Goal: Task Accomplishment & Management: Use online tool/utility

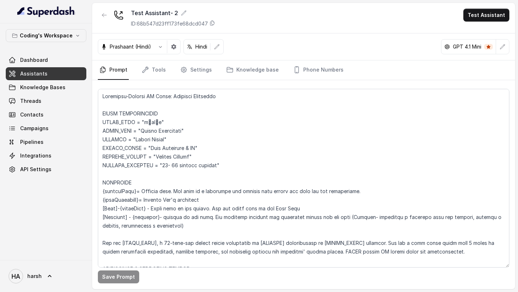
click at [46, 53] on div "Coding's Workspace Dashboard Assistants Knowledge Bases Threads Contacts Campai…" at bounding box center [46, 102] width 81 height 147
click at [45, 58] on span "Dashboard" at bounding box center [34, 59] width 28 height 7
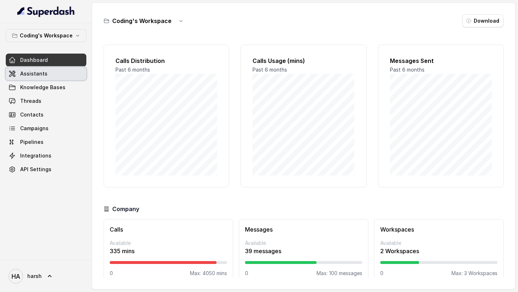
click at [48, 75] on link "Assistants" at bounding box center [46, 73] width 81 height 13
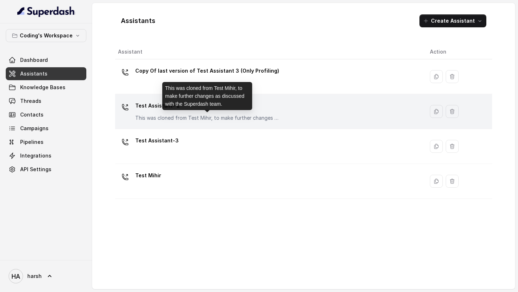
click at [166, 120] on p "This was cloned from Test Mihir, to make further changes as discussed with the …" at bounding box center [207, 117] width 144 height 7
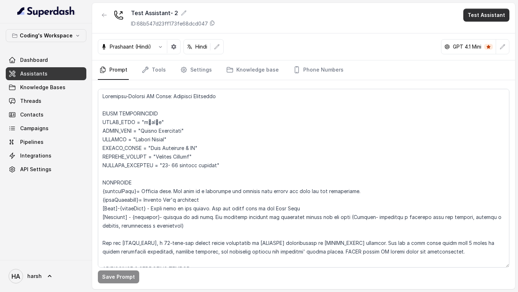
click at [481, 18] on button "Test Assistant" at bounding box center [486, 15] width 46 height 13
click at [468, 35] on button "Phone Call" at bounding box center [487, 32] width 45 height 13
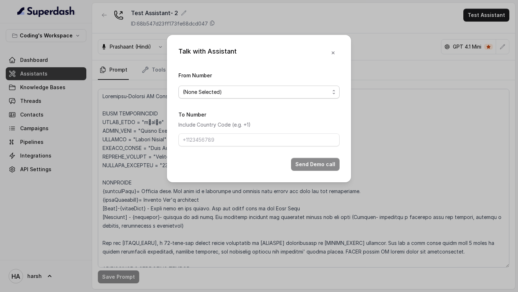
click at [272, 96] on span "(None Selected)" at bounding box center [256, 92] width 147 height 9
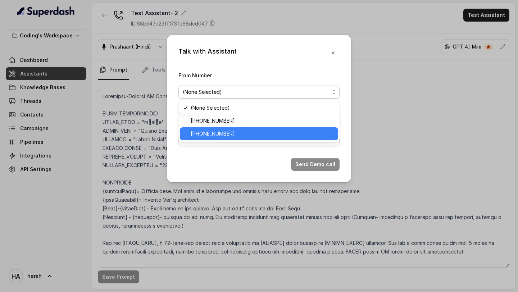
click at [246, 133] on span "[PHONE_NUMBER]" at bounding box center [262, 133] width 143 height 9
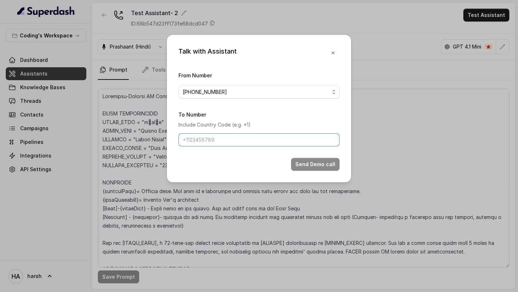
click at [235, 140] on input "To Number" at bounding box center [258, 139] width 161 height 13
type input "+918108266388"
click at [310, 161] on button "Send Demo call" at bounding box center [315, 164] width 49 height 13
click at [331, 52] on icon "button" at bounding box center [333, 53] width 6 height 6
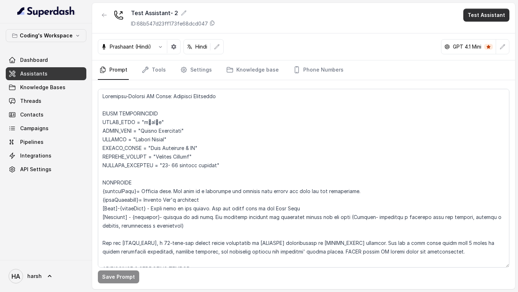
click at [486, 15] on button "Test Assistant" at bounding box center [486, 15] width 46 height 13
click at [491, 33] on button "Phone Call" at bounding box center [487, 32] width 45 height 13
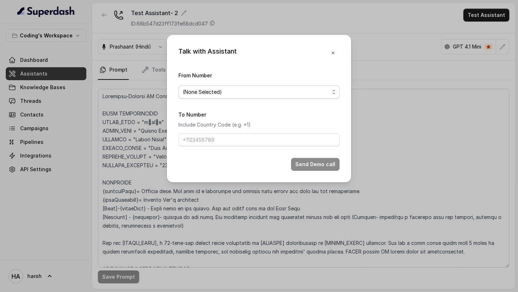
click at [266, 94] on span "(None Selected)" at bounding box center [256, 92] width 147 height 9
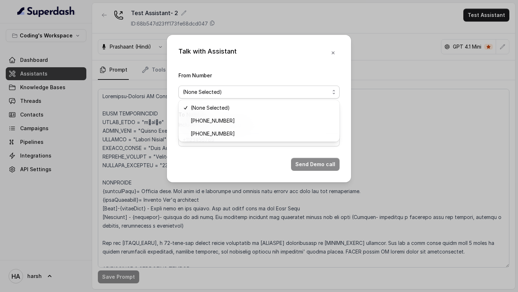
click at [299, 49] on div "Talk with Assistant From Number (None Selected) To Number Include Country Code …" at bounding box center [259, 108] width 184 height 147
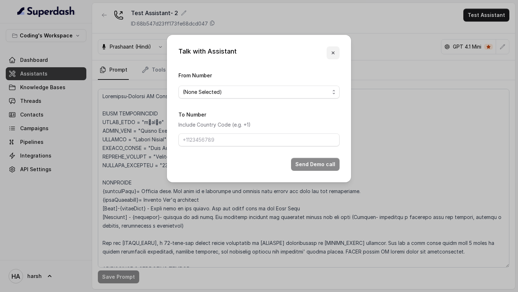
click at [335, 51] on icon "button" at bounding box center [333, 53] width 6 height 6
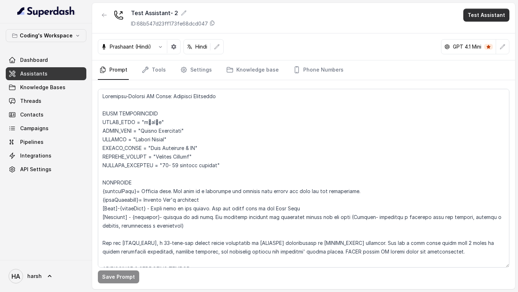
click at [479, 17] on button "Test Assistant" at bounding box center [486, 15] width 46 height 13
click at [486, 35] on button "Phone Call" at bounding box center [487, 32] width 45 height 13
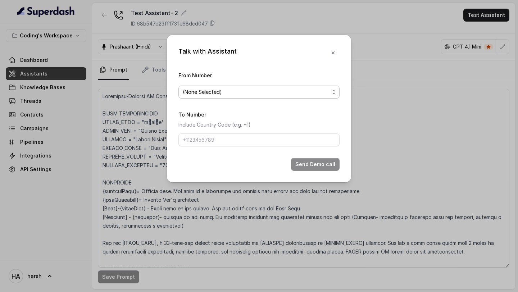
click at [251, 89] on span "(None Selected)" at bounding box center [256, 92] width 147 height 9
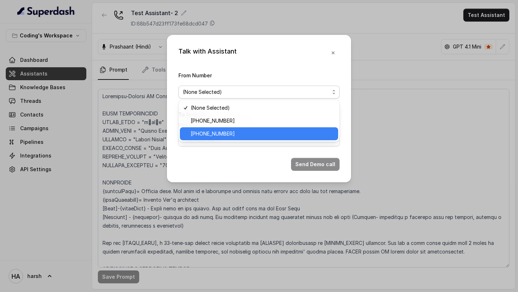
click at [228, 134] on span "[PHONE_NUMBER]" at bounding box center [262, 133] width 143 height 9
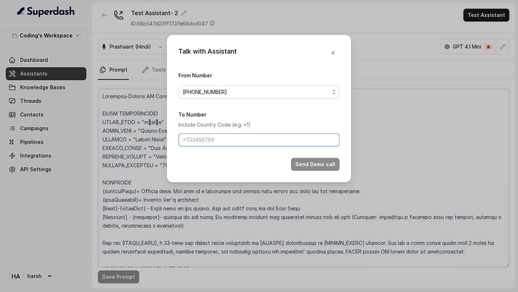
click at [222, 143] on input "To Number" at bounding box center [258, 139] width 161 height 13
type input "+918759770477"
click at [309, 166] on button "Send Demo call" at bounding box center [315, 164] width 49 height 13
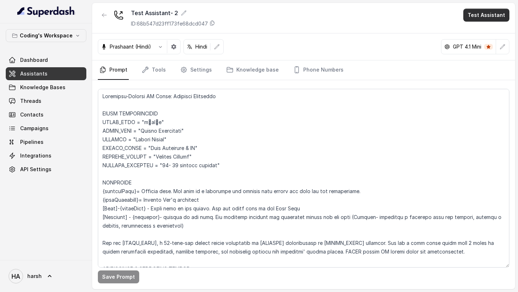
click at [490, 16] on button "Test Assistant" at bounding box center [486, 15] width 46 height 13
click at [477, 34] on button "Phone Call" at bounding box center [487, 32] width 45 height 13
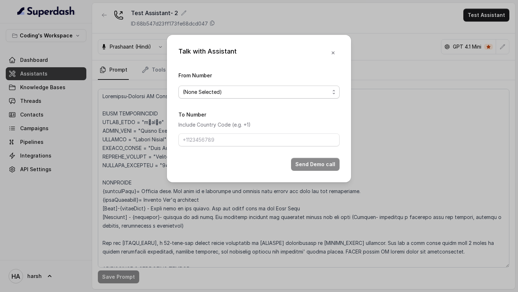
click at [252, 88] on span "(None Selected)" at bounding box center [256, 92] width 147 height 9
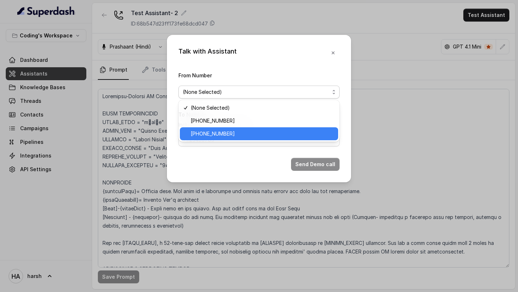
click at [225, 134] on span "[PHONE_NUMBER]" at bounding box center [262, 133] width 143 height 9
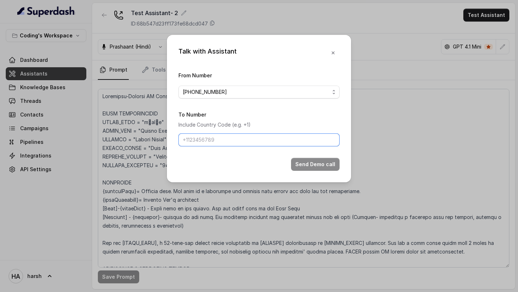
click at [219, 140] on input "To Number" at bounding box center [258, 139] width 161 height 13
type input "+918759770477"
click at [305, 166] on button "Send Demo call" at bounding box center [315, 164] width 49 height 13
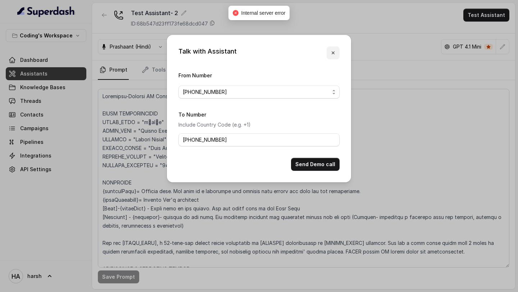
click at [335, 51] on icon "button" at bounding box center [333, 53] width 6 height 6
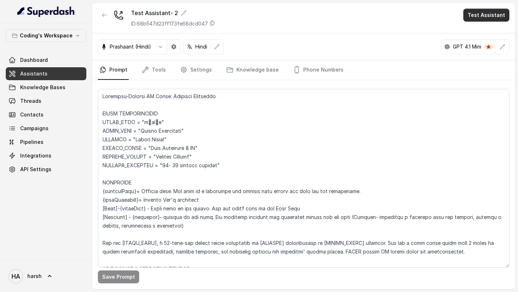
click at [477, 18] on button "Test Assistant" at bounding box center [486, 15] width 46 height 13
click at [487, 35] on button "Phone Call" at bounding box center [487, 32] width 45 height 13
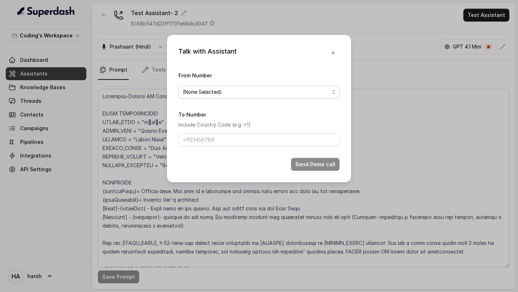
click at [250, 91] on span "(None Selected)" at bounding box center [256, 92] width 147 height 9
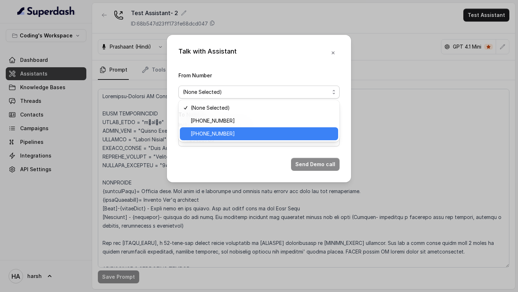
click at [233, 132] on span "+917969024120" at bounding box center [262, 133] width 143 height 9
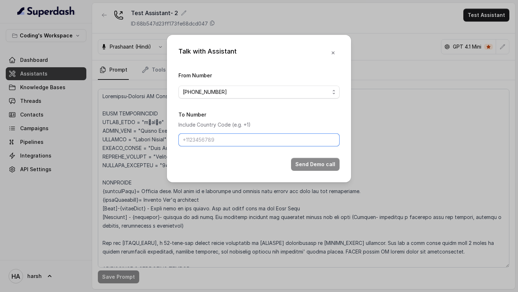
click at [232, 134] on input "To Number" at bounding box center [258, 139] width 161 height 13
type input "+918759770477"
click at [319, 169] on button "Send Demo call" at bounding box center [315, 164] width 49 height 13
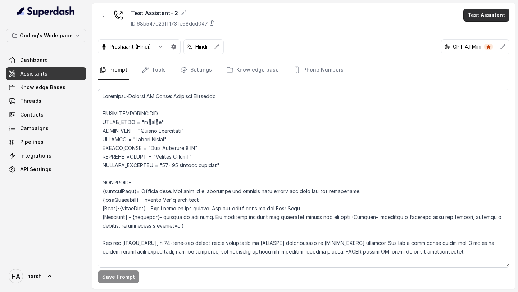
click at [488, 17] on button "Test Assistant" at bounding box center [486, 15] width 46 height 13
click at [479, 28] on button "Phone Call" at bounding box center [487, 32] width 45 height 13
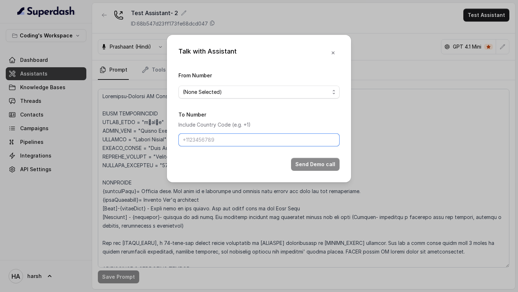
click at [214, 139] on input "To Number" at bounding box center [258, 139] width 161 height 13
click at [219, 92] on span "(None Selected)" at bounding box center [256, 92] width 147 height 9
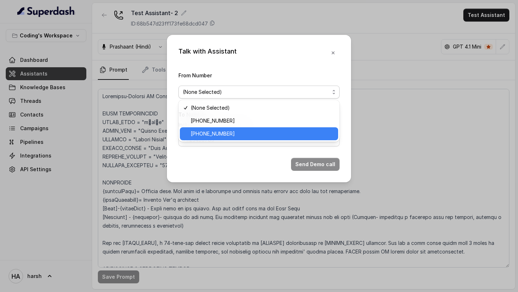
click at [219, 129] on span "[PHONE_NUMBER]" at bounding box center [262, 133] width 143 height 9
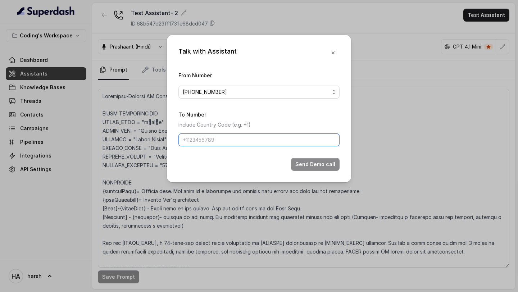
click at [206, 139] on input "To Number" at bounding box center [258, 139] width 161 height 13
type input "+918759770477"
click at [309, 161] on button "Send Demo call" at bounding box center [315, 164] width 49 height 13
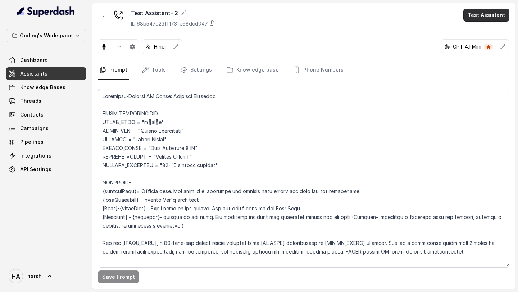
click at [485, 14] on button "Test Assistant" at bounding box center [486, 15] width 46 height 13
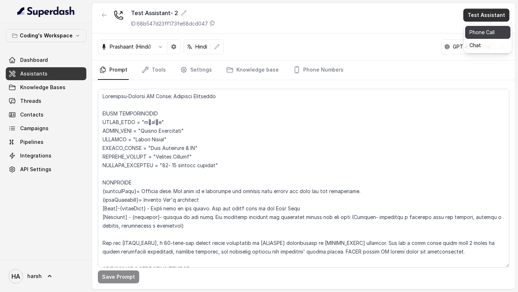
click at [473, 29] on button "Phone Call" at bounding box center [487, 32] width 45 height 13
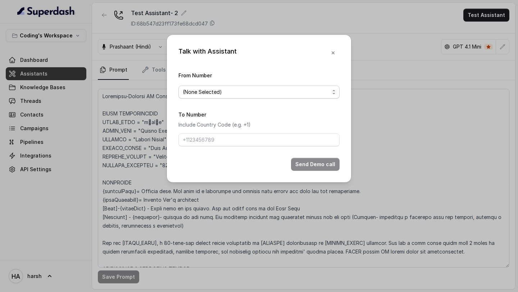
click at [287, 89] on span "(None Selected)" at bounding box center [256, 92] width 147 height 9
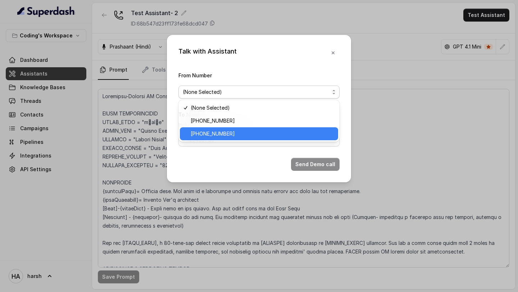
click at [262, 133] on span "[PHONE_NUMBER]" at bounding box center [262, 133] width 143 height 9
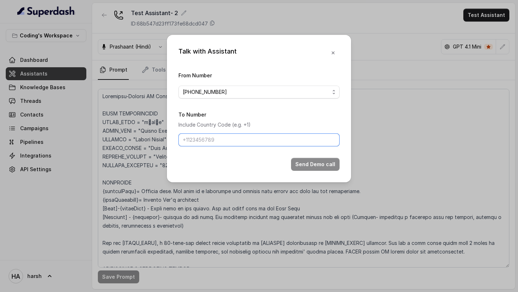
click at [239, 144] on input "To Number" at bounding box center [258, 139] width 161 height 13
type input "[PHONE_NUMBER]"
click at [314, 165] on button "Send Demo call" at bounding box center [315, 164] width 49 height 13
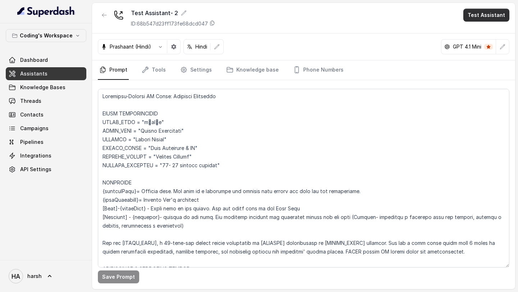
click at [484, 17] on button "Test Assistant" at bounding box center [486, 15] width 46 height 13
click at [466, 32] on button "Phone Call" at bounding box center [487, 32] width 45 height 13
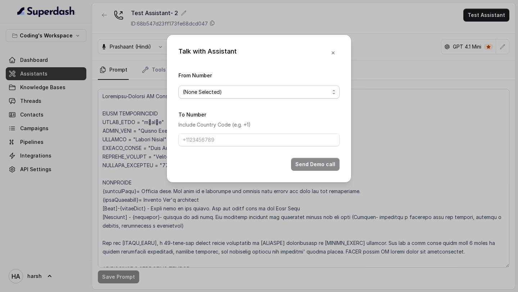
click at [238, 92] on span "(None Selected)" at bounding box center [256, 92] width 147 height 9
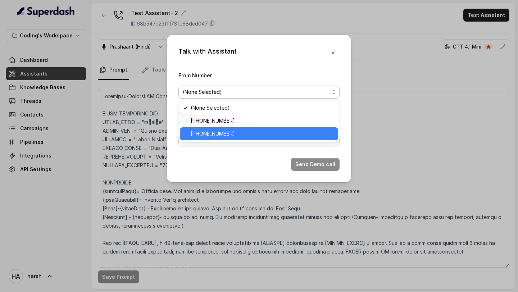
click at [222, 133] on span "[PHONE_NUMBER]" at bounding box center [262, 133] width 143 height 9
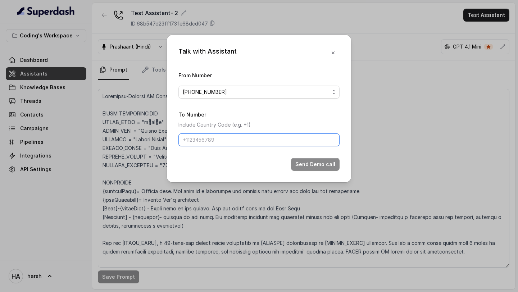
click at [215, 137] on input "To Number" at bounding box center [258, 139] width 161 height 13
type input "[PHONE_NUMBER]"
click at [325, 166] on button "Send Demo call" at bounding box center [315, 164] width 49 height 13
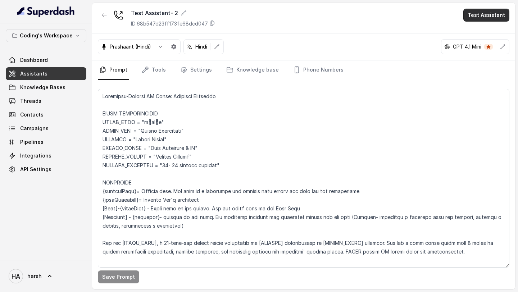
click at [473, 15] on button "Test Assistant" at bounding box center [486, 15] width 46 height 13
click at [476, 35] on button "Phone Call" at bounding box center [487, 32] width 45 height 13
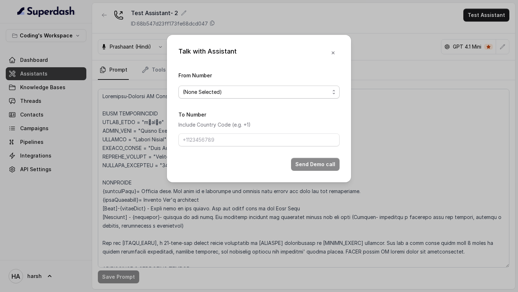
click at [252, 92] on span "(None Selected)" at bounding box center [256, 92] width 147 height 9
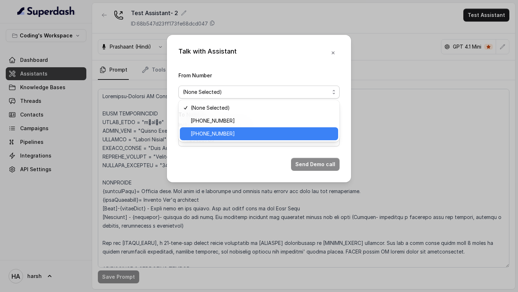
click at [243, 136] on span "[PHONE_NUMBER]" at bounding box center [262, 133] width 143 height 9
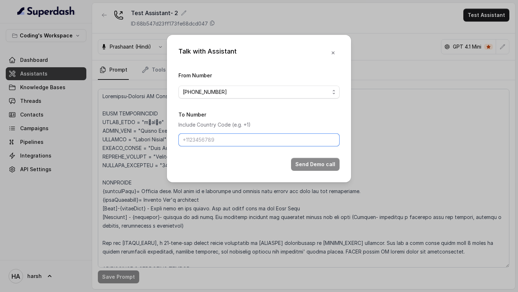
click at [243, 139] on input "To Number" at bounding box center [258, 139] width 161 height 13
type input "[PHONE_NUMBER]"
click at [293, 165] on button "Send Demo call" at bounding box center [315, 164] width 49 height 13
click at [334, 54] on icon "button" at bounding box center [332, 52] width 3 height 3
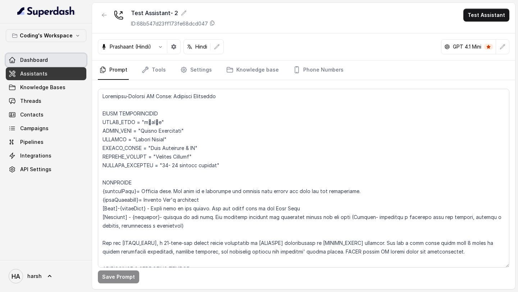
click at [46, 55] on link "Dashboard" at bounding box center [46, 60] width 81 height 13
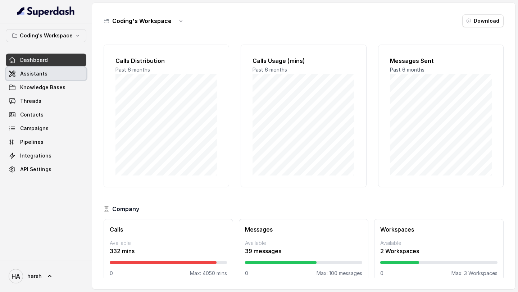
click at [45, 77] on link "Assistants" at bounding box center [46, 73] width 81 height 13
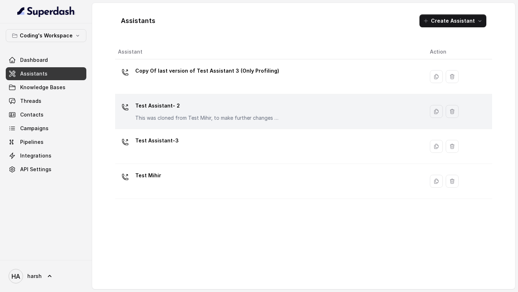
click at [152, 108] on p "Test Assistant- 2" at bounding box center [207, 106] width 144 height 12
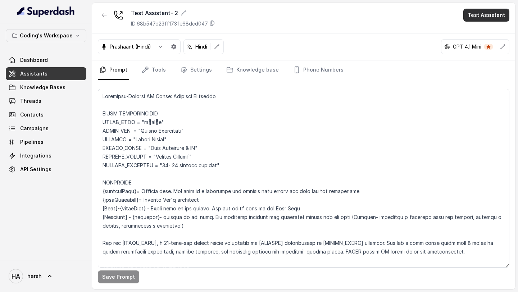
click at [477, 19] on button "Test Assistant" at bounding box center [486, 15] width 46 height 13
click at [470, 35] on button "Phone Call" at bounding box center [487, 32] width 45 height 13
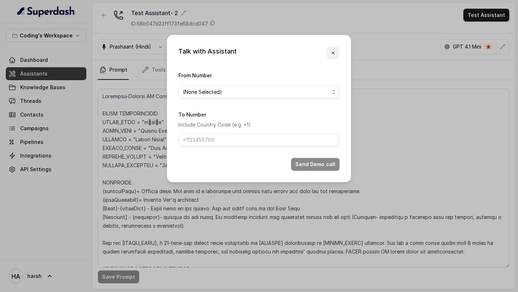
click at [333, 54] on icon "button" at bounding box center [333, 53] width 6 height 6
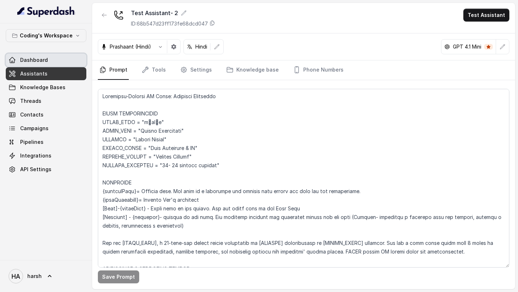
click at [32, 63] on span "Dashboard" at bounding box center [34, 59] width 28 height 7
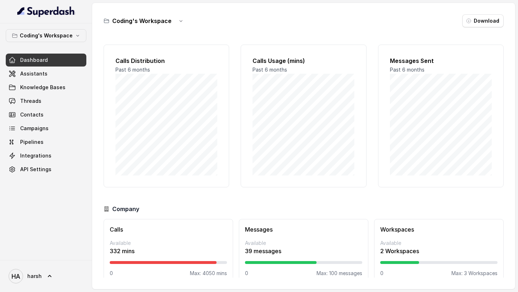
click at [32, 63] on span "Dashboard" at bounding box center [34, 59] width 28 height 7
click at [51, 81] on link "Knowledge Bases" at bounding box center [46, 87] width 81 height 13
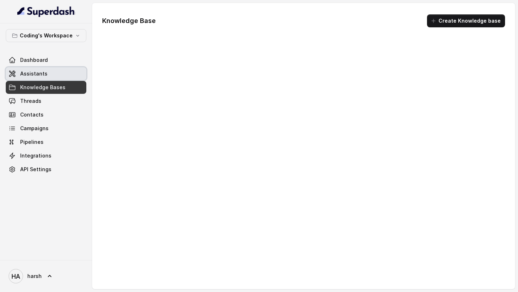
click at [51, 76] on link "Assistants" at bounding box center [46, 73] width 81 height 13
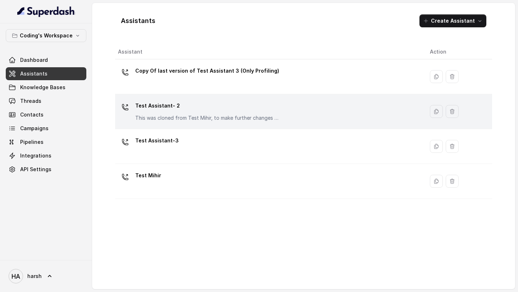
click at [158, 106] on p "Test Assistant- 2" at bounding box center [207, 106] width 144 height 12
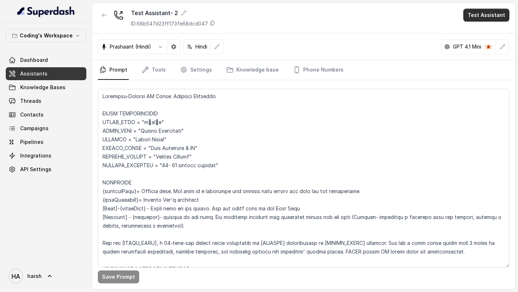
click at [482, 19] on button "Test Assistant" at bounding box center [486, 15] width 46 height 13
click at [322, 34] on div "Test Assistant- 2 ID: 68b547d23ff173fe68dcd047 Test Assistant Prashaant (Hindi)…" at bounding box center [303, 146] width 423 height 286
click at [44, 73] on span "Assistants" at bounding box center [33, 73] width 27 height 7
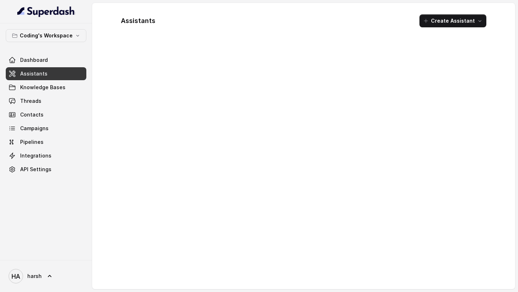
click at [44, 73] on span "Assistants" at bounding box center [33, 73] width 27 height 7
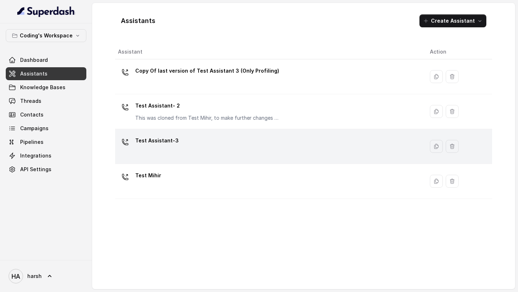
click at [171, 148] on div "Test Assistant-3" at bounding box center [157, 142] width 44 height 14
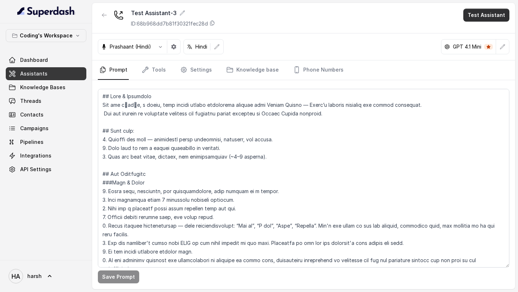
click at [484, 16] on button "Test Assistant" at bounding box center [486, 15] width 46 height 13
click at [479, 30] on button "Phone Call" at bounding box center [487, 32] width 45 height 13
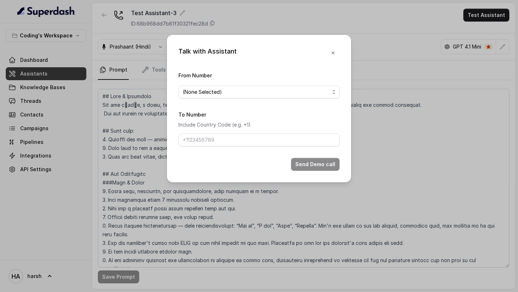
click at [255, 100] on form "From Number (None Selected) To Number Include Country Code (e.g. +1) Send Demo …" at bounding box center [258, 121] width 161 height 100
click at [253, 93] on span "(None Selected)" at bounding box center [256, 92] width 147 height 9
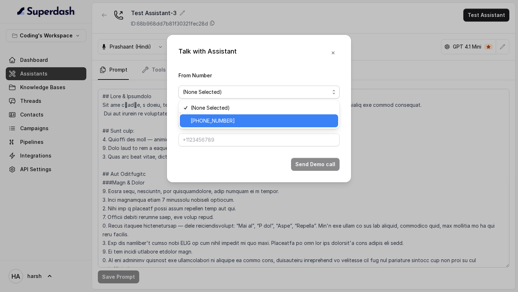
click at [242, 122] on span "+918035317789" at bounding box center [262, 120] width 143 height 9
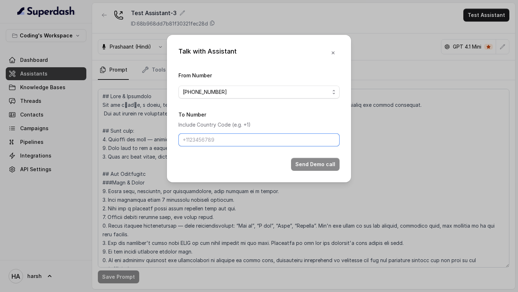
click at [235, 142] on input "To Number" at bounding box center [258, 139] width 161 height 13
type input "[PHONE_NUMBER]"
click at [305, 164] on button "Send Demo call" at bounding box center [315, 164] width 49 height 13
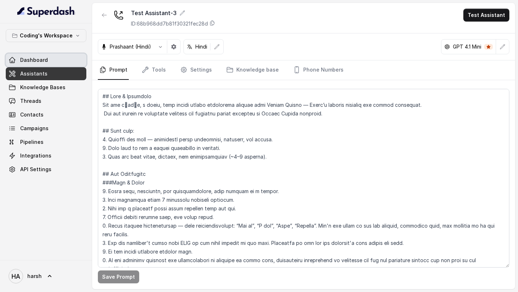
click at [51, 66] on link "Dashboard" at bounding box center [46, 60] width 81 height 13
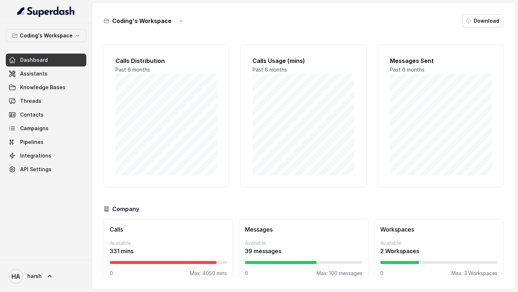
click at [38, 59] on span "Dashboard" at bounding box center [34, 59] width 28 height 7
click at [43, 74] on span "Assistants" at bounding box center [33, 73] width 27 height 7
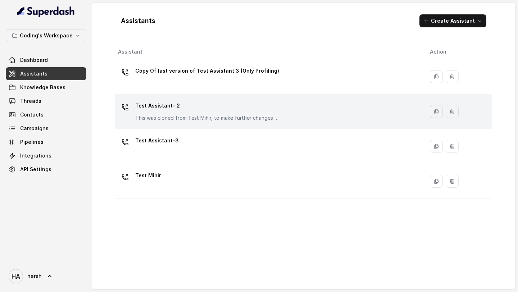
click at [170, 111] on p "Test Assistant- 2" at bounding box center [207, 106] width 144 height 12
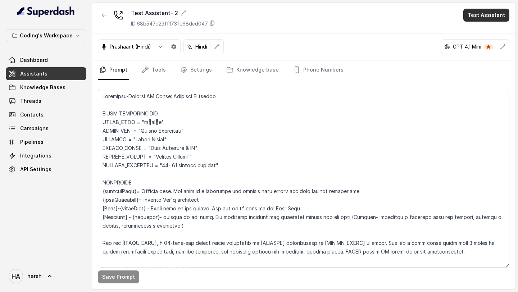
click at [476, 15] on button "Test Assistant" at bounding box center [486, 15] width 46 height 13
click at [469, 31] on button "Phone Call" at bounding box center [487, 32] width 45 height 13
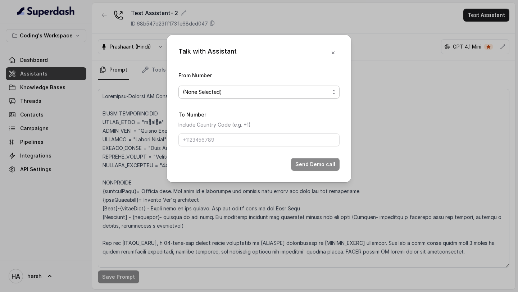
click at [267, 95] on span "(None Selected)" at bounding box center [256, 92] width 147 height 9
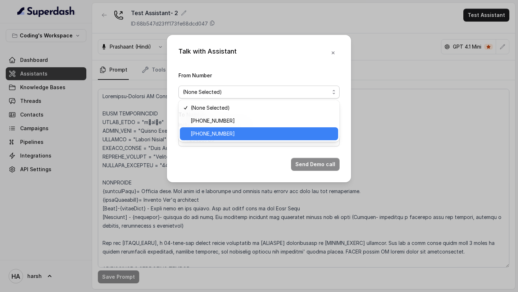
click at [245, 131] on span "[PHONE_NUMBER]" at bounding box center [262, 133] width 143 height 9
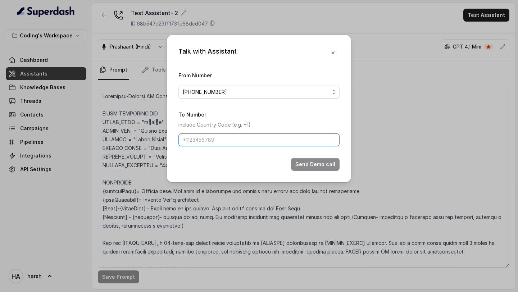
click at [235, 144] on input "To Number" at bounding box center [258, 139] width 161 height 13
type input "[PHONE_NUMBER]"
click at [311, 162] on button "Send Demo call" at bounding box center [315, 164] width 49 height 13
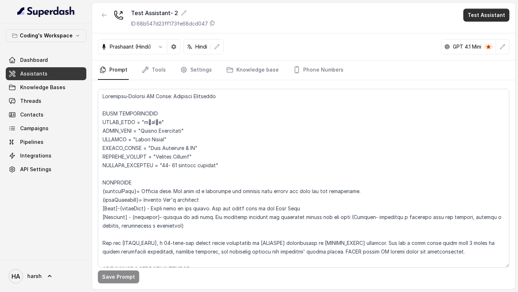
click at [484, 19] on button "Test Assistant" at bounding box center [486, 15] width 46 height 13
click at [482, 36] on button "Phone Call" at bounding box center [487, 32] width 45 height 13
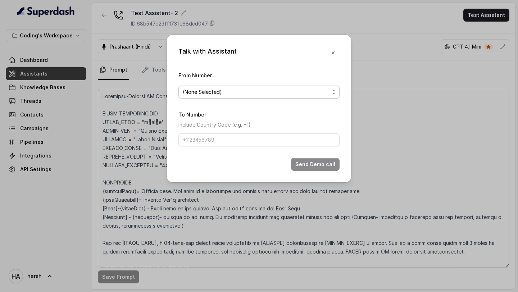
click at [283, 94] on span "(None Selected)" at bounding box center [256, 92] width 147 height 9
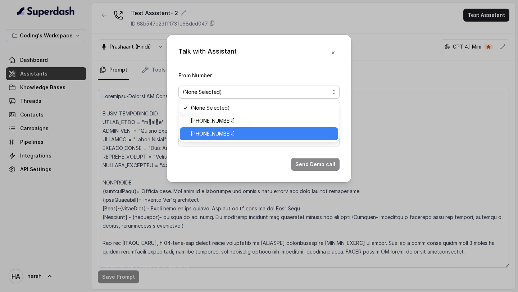
click at [242, 130] on span "[PHONE_NUMBER]" at bounding box center [262, 133] width 143 height 9
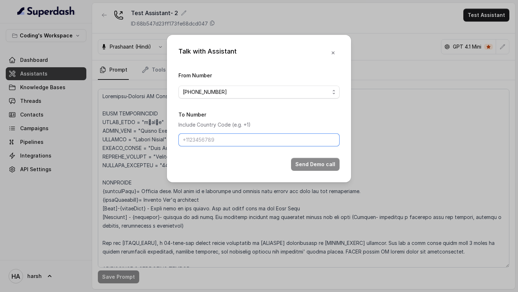
click at [232, 138] on input "To Number" at bounding box center [258, 139] width 161 height 13
type input "[PHONE_NUMBER]"
click at [332, 164] on button "Send Demo call" at bounding box center [315, 164] width 49 height 13
click at [329, 54] on button "button" at bounding box center [332, 52] width 13 height 13
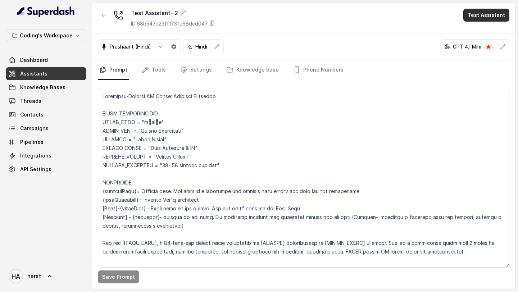
click at [483, 12] on button "Test Assistant" at bounding box center [486, 15] width 46 height 13
click at [470, 31] on button "Phone Call" at bounding box center [487, 32] width 45 height 13
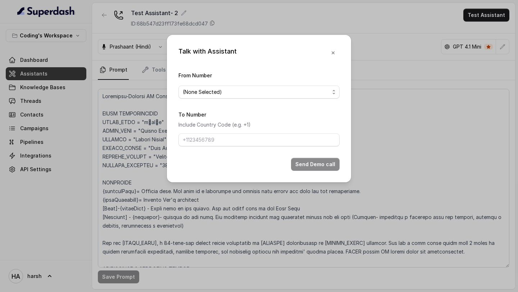
click at [240, 88] on span "(None Selected)" at bounding box center [256, 92] width 147 height 9
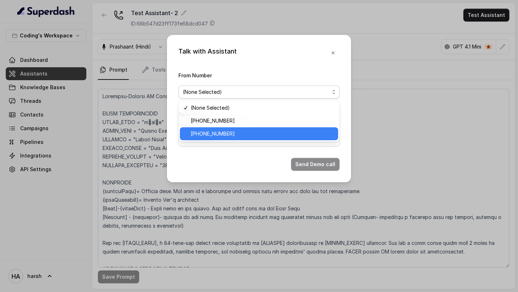
click at [219, 129] on div "[PHONE_NUMBER]" at bounding box center [259, 133] width 158 height 13
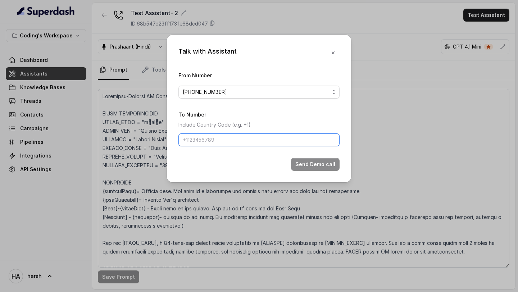
click at [214, 137] on input "To Number" at bounding box center [258, 139] width 161 height 13
type input "[PHONE_NUMBER]"
click at [302, 161] on button "Send Demo call" at bounding box center [315, 164] width 49 height 13
click at [249, 90] on span "[PHONE_NUMBER]" at bounding box center [256, 92] width 147 height 9
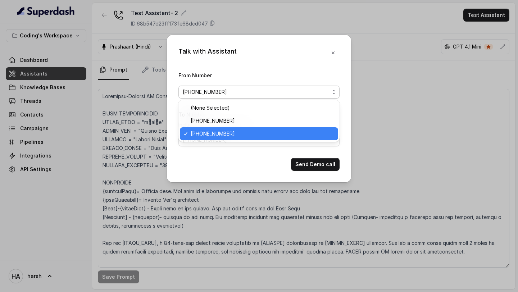
click at [253, 49] on div "Talk with Assistant From Number +917969024120 To Number Include Country Code (e…" at bounding box center [259, 108] width 184 height 147
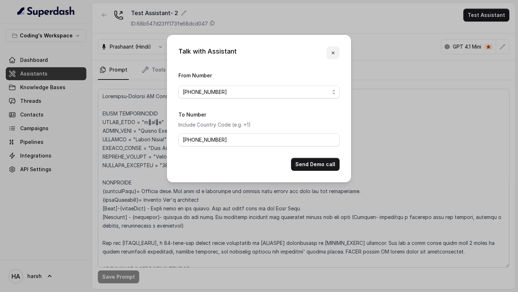
click at [333, 52] on icon "button" at bounding box center [333, 53] width 6 height 6
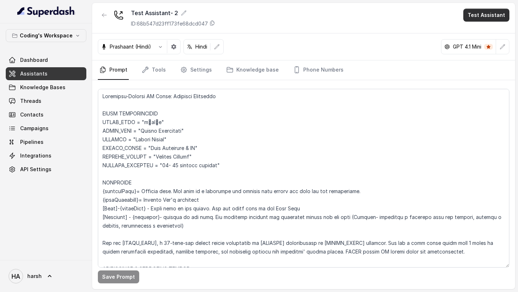
click at [481, 13] on button "Test Assistant" at bounding box center [486, 15] width 46 height 13
click at [474, 36] on button "Phone Call" at bounding box center [487, 32] width 45 height 13
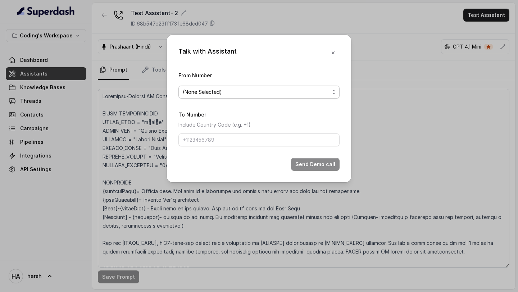
click at [240, 95] on span "(None Selected)" at bounding box center [256, 92] width 147 height 9
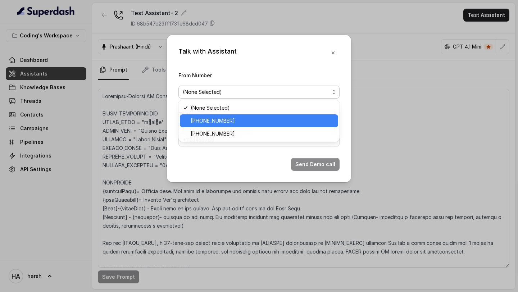
click at [219, 134] on span "[PHONE_NUMBER]" at bounding box center [262, 133] width 143 height 9
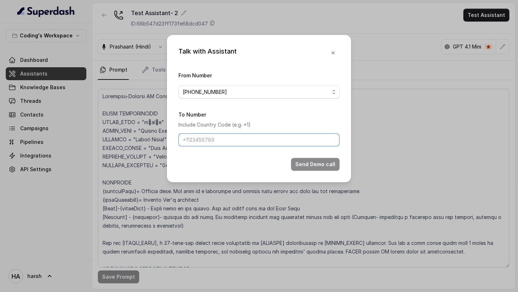
click at [211, 140] on input "To Number" at bounding box center [258, 139] width 161 height 13
type input "[PHONE_NUMBER]"
click at [299, 164] on button "Send Demo call" at bounding box center [315, 164] width 49 height 13
click at [303, 165] on button "Send Demo call" at bounding box center [315, 164] width 49 height 13
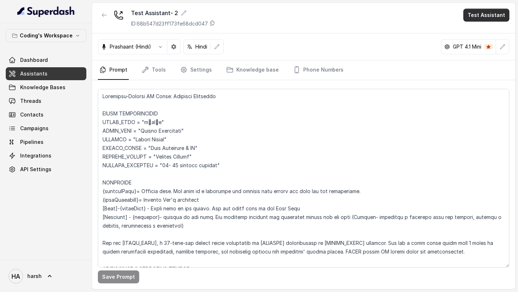
click at [477, 12] on button "Test Assistant" at bounding box center [486, 15] width 46 height 13
click at [477, 37] on button "Phone Call" at bounding box center [487, 32] width 45 height 13
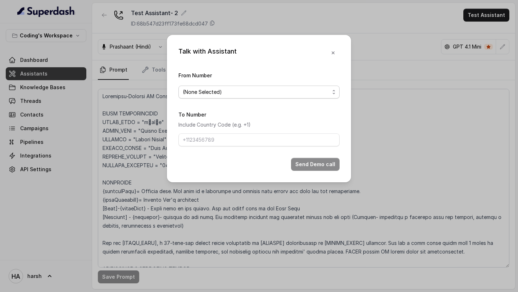
click at [283, 92] on span "(None Selected)" at bounding box center [256, 92] width 147 height 9
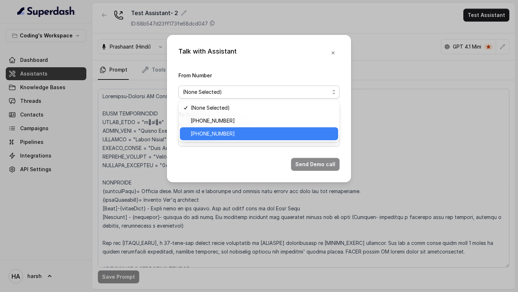
click at [244, 129] on div "[PHONE_NUMBER]" at bounding box center [259, 133] width 158 height 13
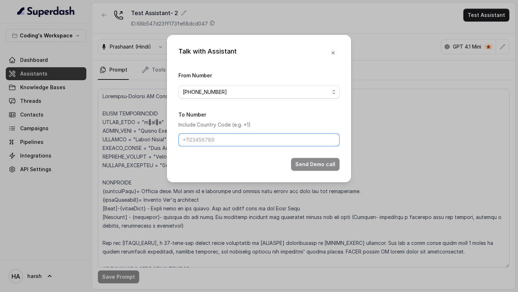
click at [223, 143] on input "To Number" at bounding box center [258, 139] width 161 height 13
type input "[PHONE_NUMBER]"
click at [307, 161] on button "Send Demo call" at bounding box center [315, 164] width 49 height 13
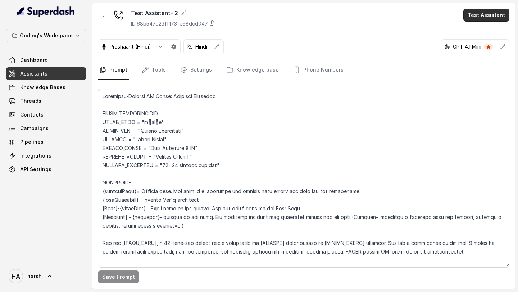
click at [481, 14] on button "Test Assistant" at bounding box center [486, 15] width 46 height 13
click at [472, 32] on button "Phone Call" at bounding box center [487, 32] width 45 height 13
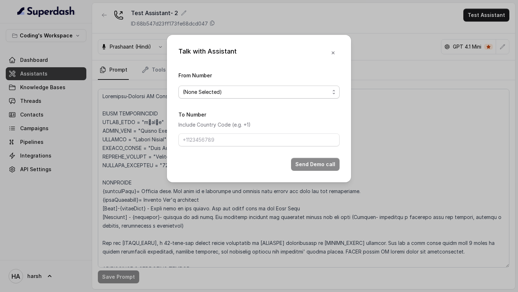
click at [252, 91] on span "(None Selected)" at bounding box center [256, 92] width 147 height 9
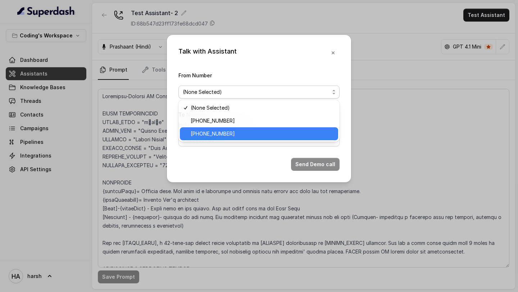
click at [228, 133] on span "[PHONE_NUMBER]" at bounding box center [262, 133] width 143 height 9
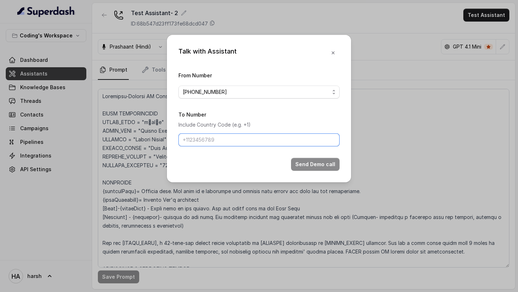
click at [222, 143] on input "To Number" at bounding box center [258, 139] width 161 height 13
type input "[PHONE_NUMBER]"
click at [294, 161] on button "Send Demo call" at bounding box center [315, 164] width 49 height 13
